Goal: Navigation & Orientation: Find specific page/section

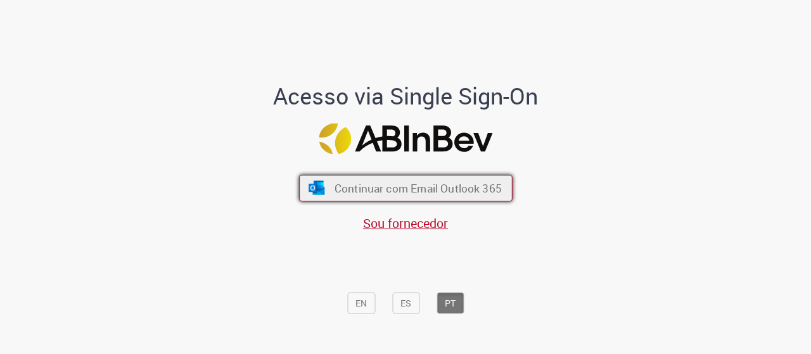
click at [337, 189] on span "Continuar com Email Outlook 365" at bounding box center [417, 188] width 167 height 15
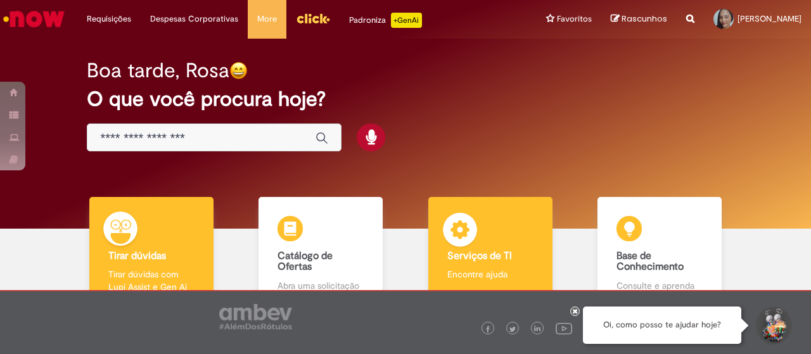
click at [476, 235] on div "Serviços de TI Serviços de TI Encontre ajuda" at bounding box center [491, 252] width 124 height 110
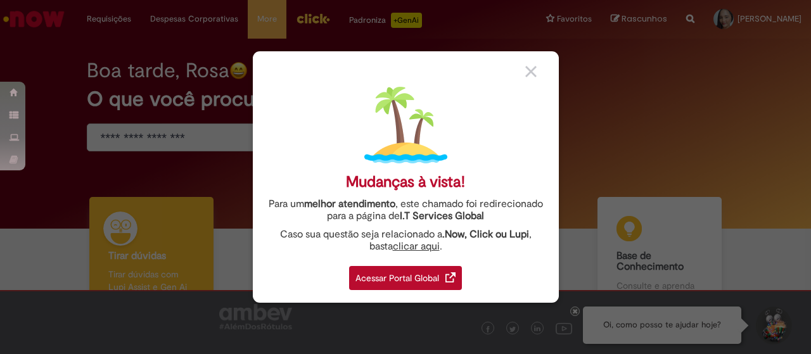
click at [422, 274] on div "Acessar Portal Global" at bounding box center [405, 278] width 113 height 24
